Goal: Find contact information: Find contact information

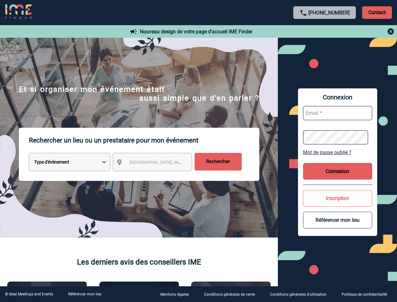
click at [198, 151] on p "Rechercher un lieu ou un prestataire pour mon événement" at bounding box center [144, 140] width 230 height 25
click at [377, 12] on p "Contact" at bounding box center [377, 12] width 30 height 13
click at [325, 31] on div at bounding box center [325, 32] width 140 height 8
click at [158, 163] on div at bounding box center [124, 94] width 248 height 189
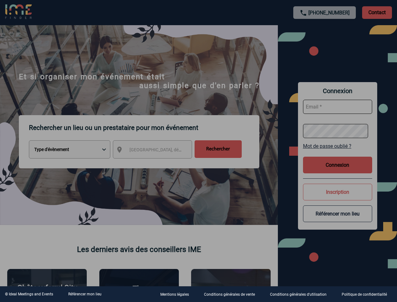
click at [338, 152] on div at bounding box center [198, 151] width 397 height 302
click at [338, 171] on div at bounding box center [198, 151] width 397 height 302
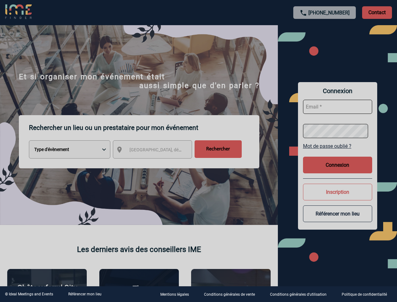
click at [338, 198] on div at bounding box center [198, 151] width 397 height 302
click at [338, 220] on button "Référencer mon lieu" at bounding box center [337, 213] width 69 height 17
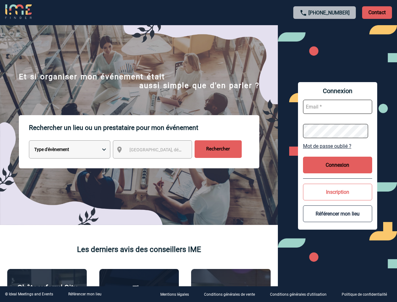
click at [85, 294] on link "Référencer mon lieu" at bounding box center [84, 294] width 33 height 4
